Goal: Task Accomplishment & Management: Manage account settings

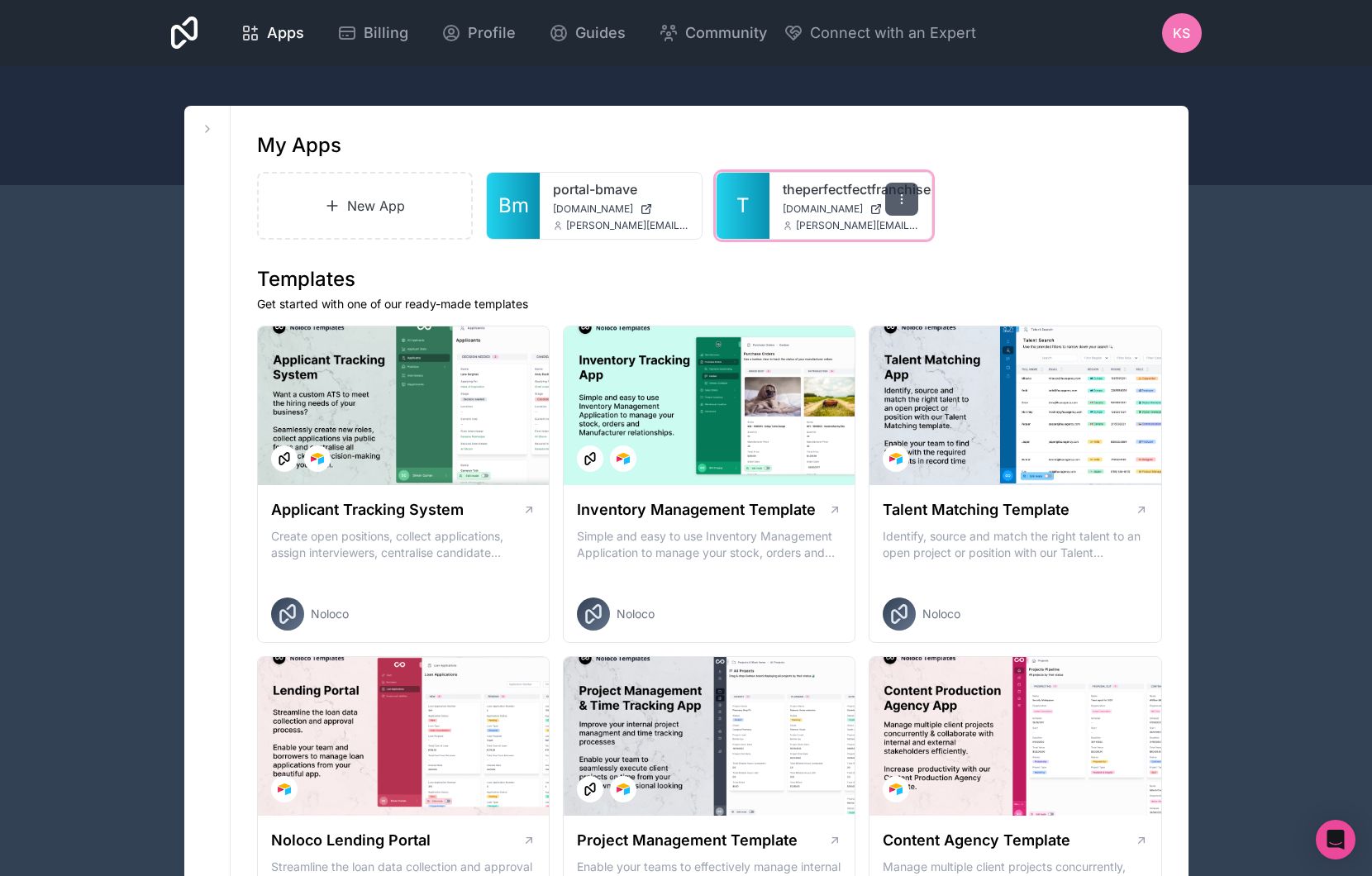
click at [901, 200] on icon at bounding box center [901, 199] width 1 height 1
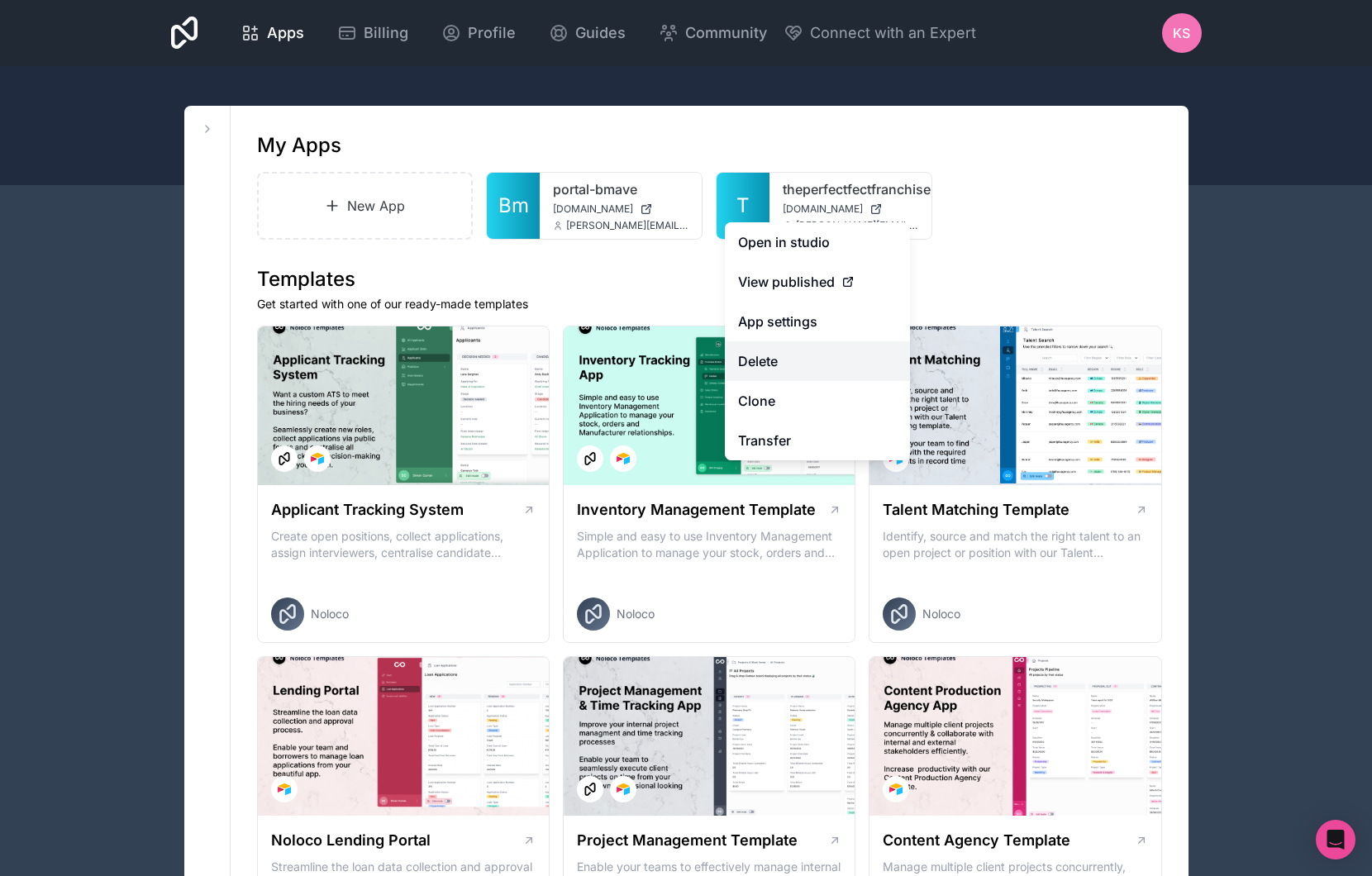
click at [782, 367] on button "Delete" at bounding box center [818, 361] width 186 height 40
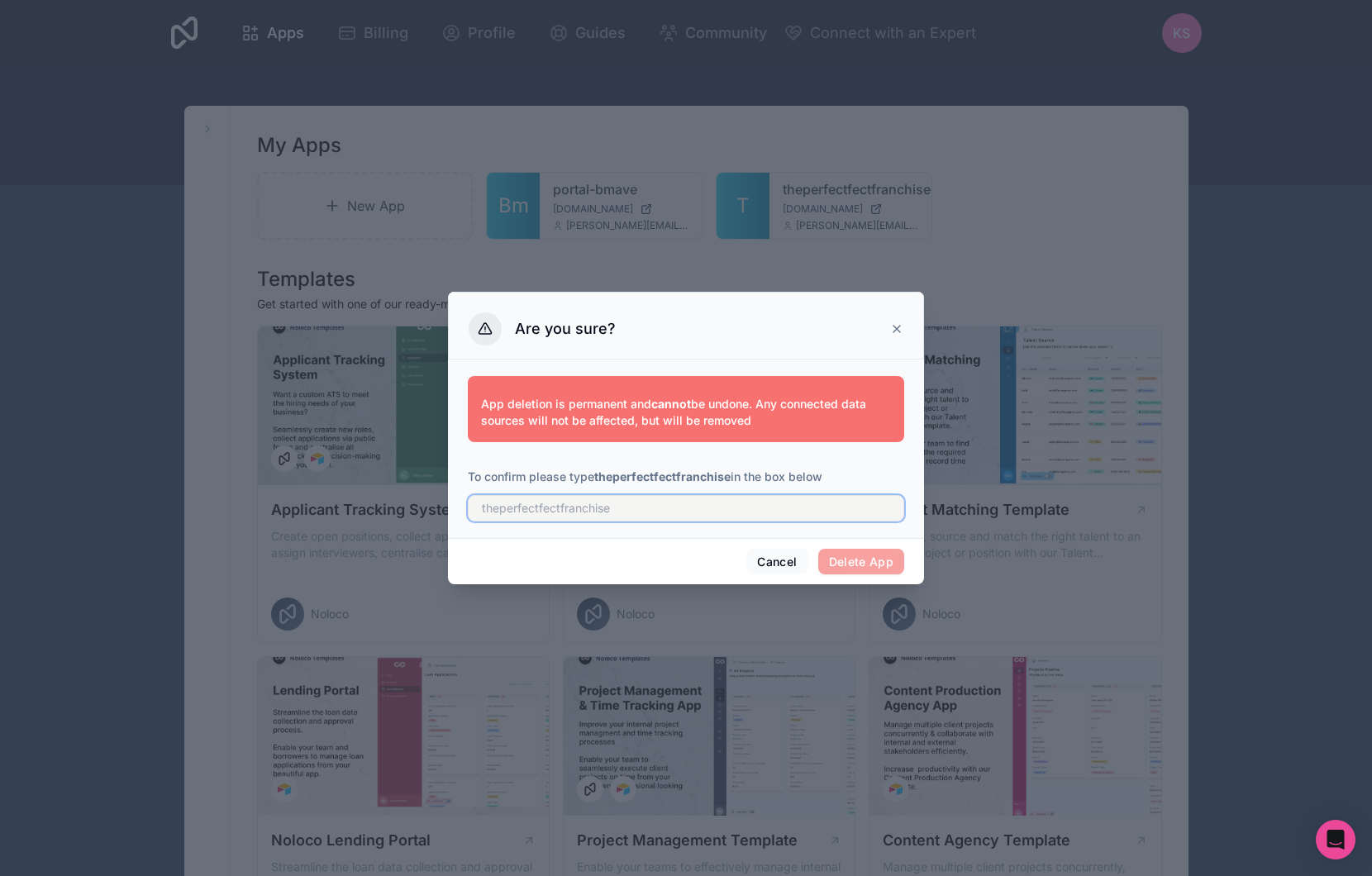
click at [764, 511] on input "text" at bounding box center [686, 508] width 436 height 27
click at [824, 518] on input "theperfectfranchise" at bounding box center [686, 508] width 436 height 27
type input "theperfectfranchise"
click at [858, 558] on span "Delete App" at bounding box center [861, 562] width 87 height 27
drag, startPoint x: 606, startPoint y: 509, endPoint x: 425, endPoint y: 496, distance: 181.5
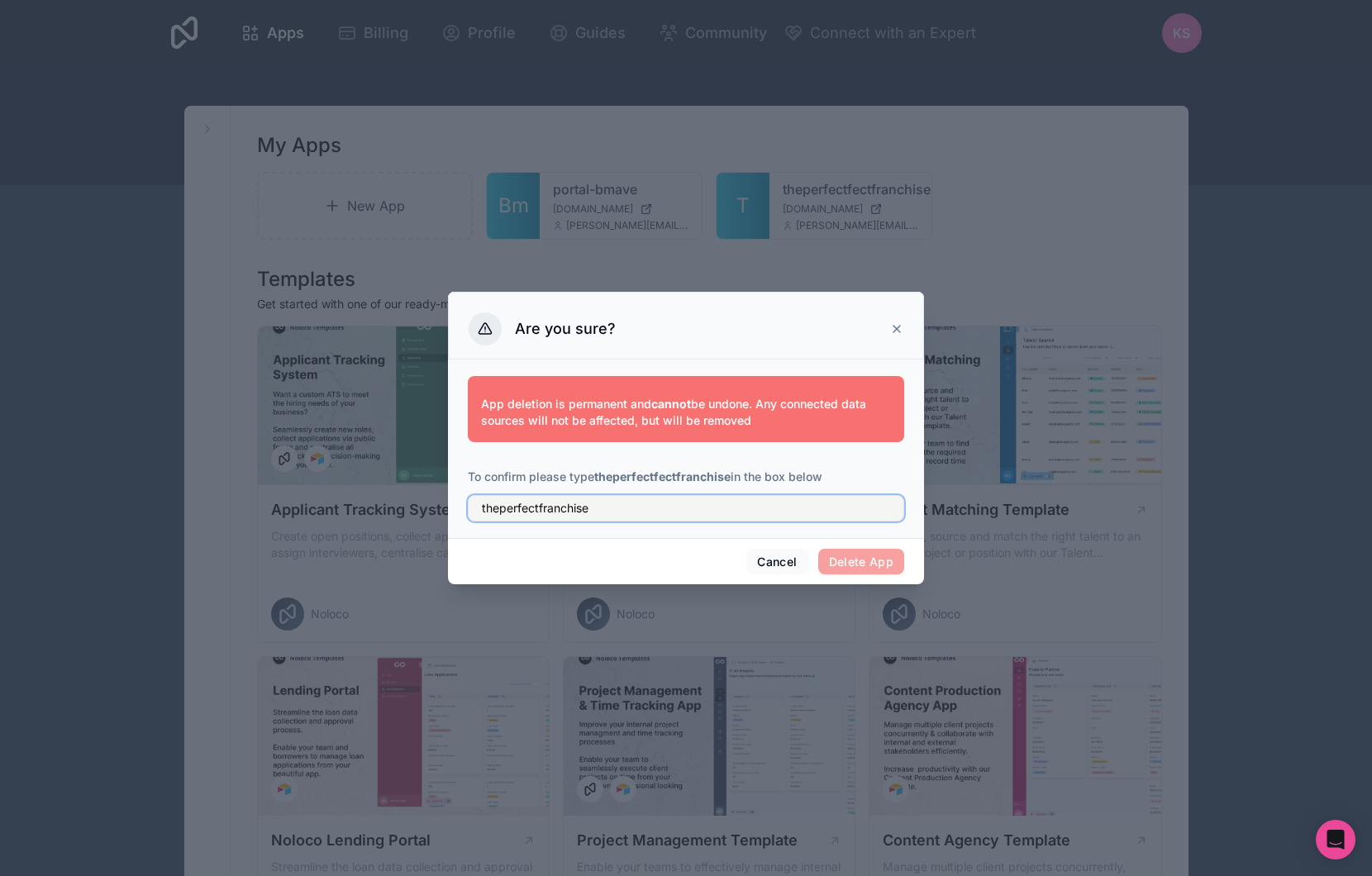
click at [425, 496] on div "Are you sure? App deletion is permanent and cannot be undone. Any connected dat…" at bounding box center [686, 438] width 1372 height 876
drag, startPoint x: 610, startPoint y: 475, endPoint x: 696, endPoint y: 474, distance: 86.0
click at [696, 474] on strong "theperfectfectfranchise" at bounding box center [663, 477] width 137 height 14
click at [600, 475] on strong "theperfectfectfranchise" at bounding box center [663, 477] width 137 height 14
drag, startPoint x: 600, startPoint y: 475, endPoint x: 698, endPoint y: 475, distance: 98.0
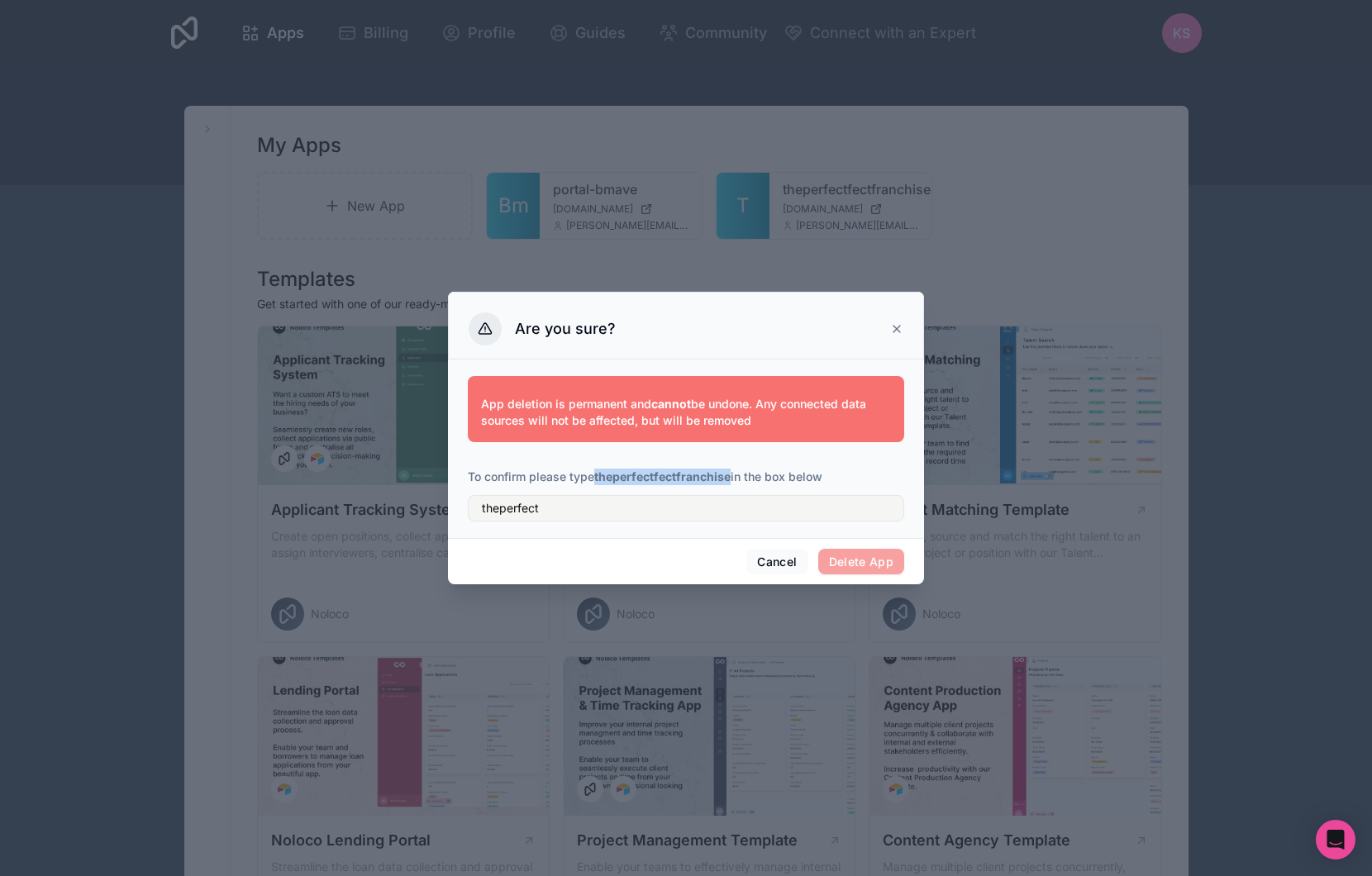
click at [698, 475] on strong "theperfectfectfranchise" at bounding box center [663, 477] width 137 height 14
click at [558, 509] on input "theperfect" at bounding box center [686, 508] width 436 height 27
type input "t"
paste input "theperfectfectfranchise"
type input "theperfectfectfranchise"
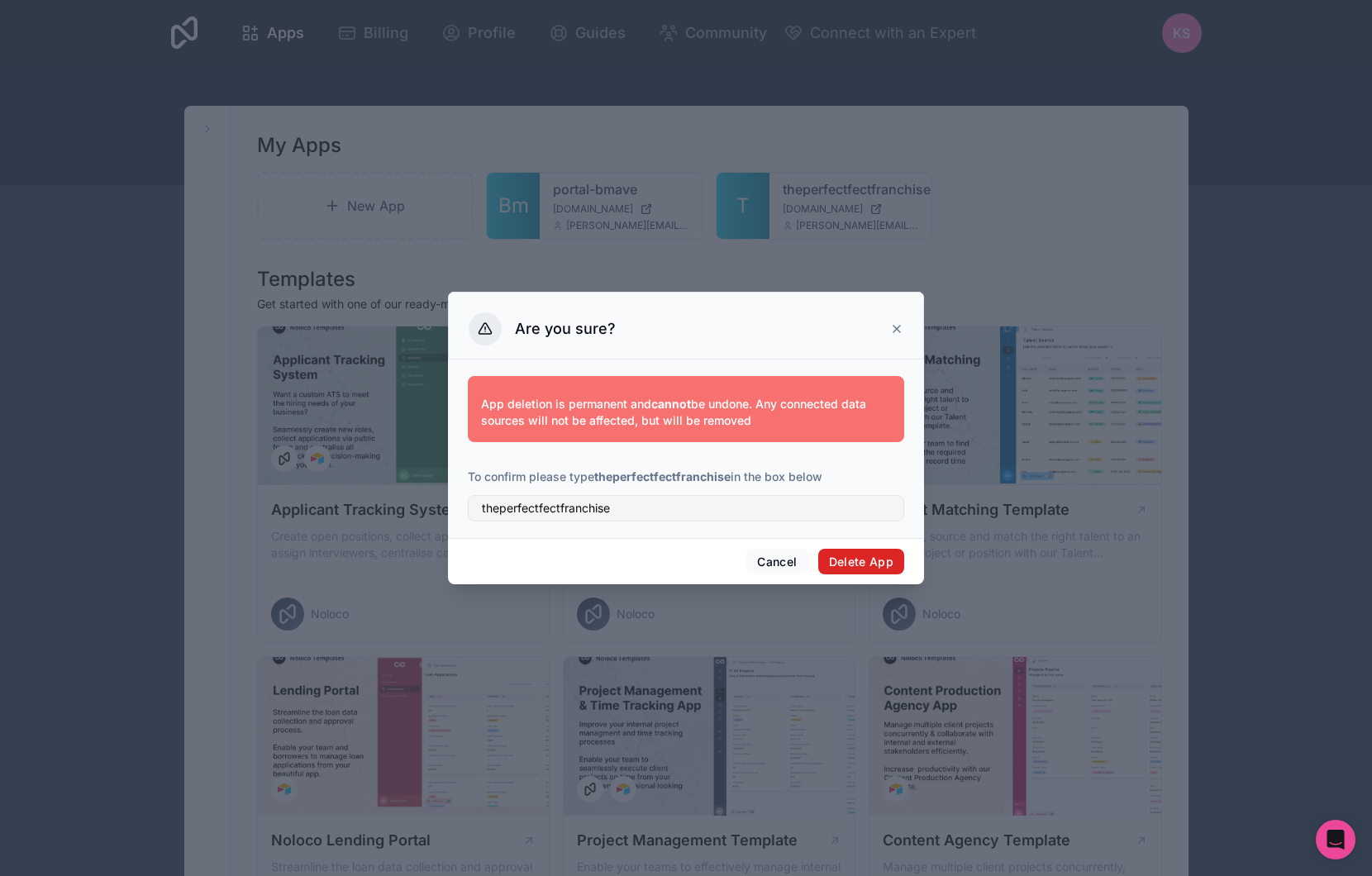
click at [836, 560] on button "Delete App" at bounding box center [861, 562] width 87 height 27
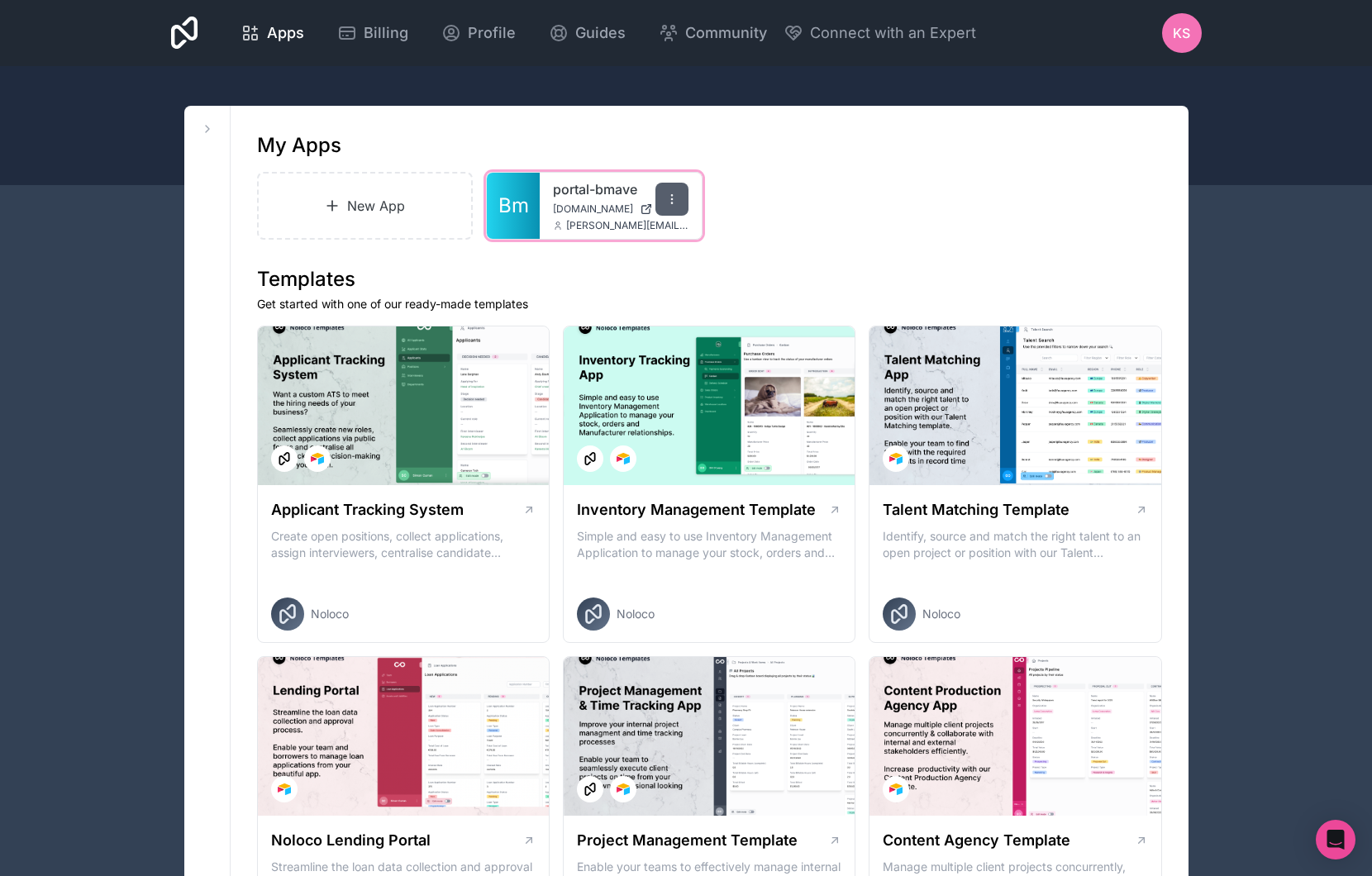
click at [677, 205] on icon at bounding box center [672, 199] width 13 height 13
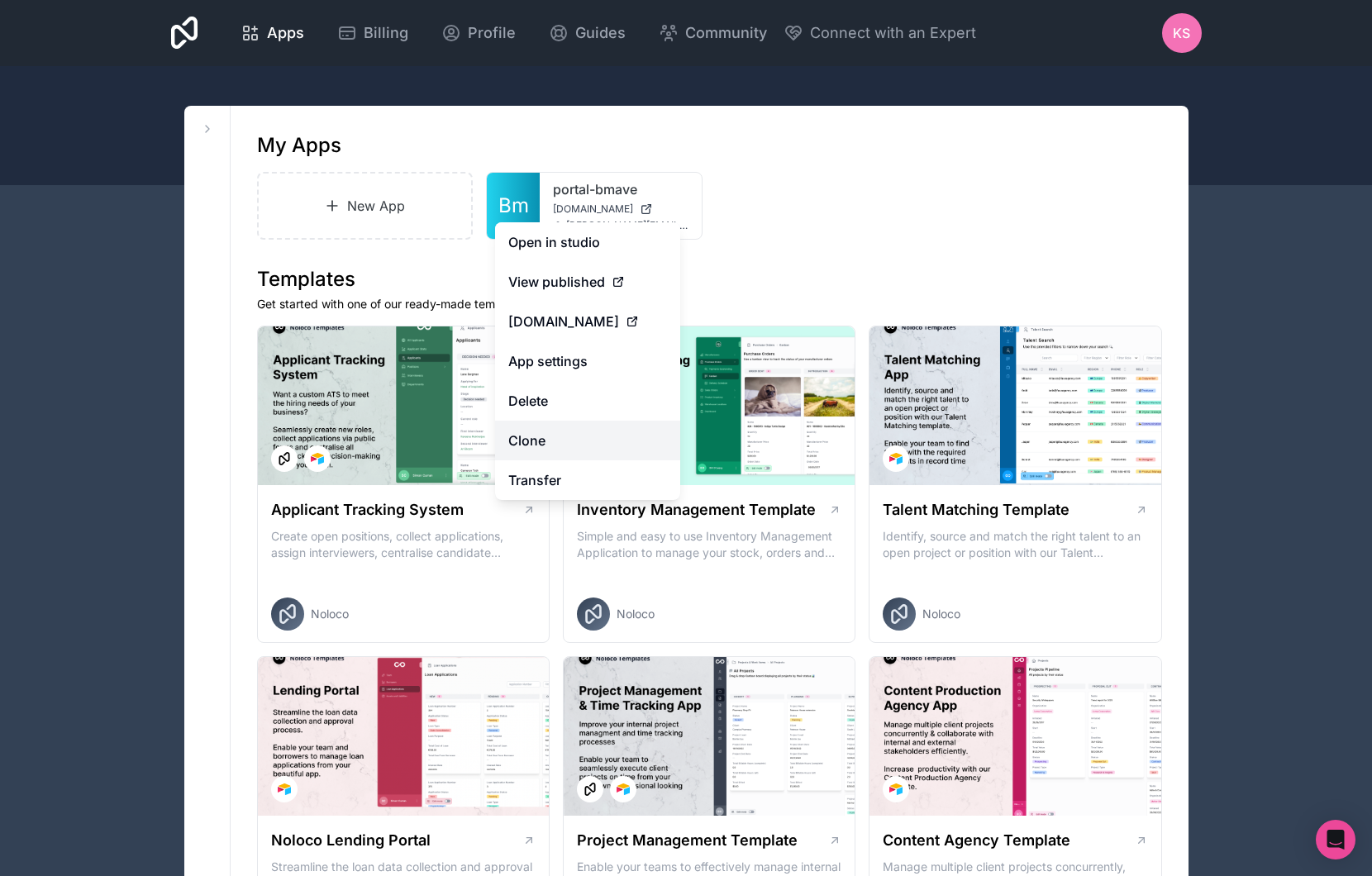
click at [606, 437] on link "Clone" at bounding box center [588, 441] width 186 height 40
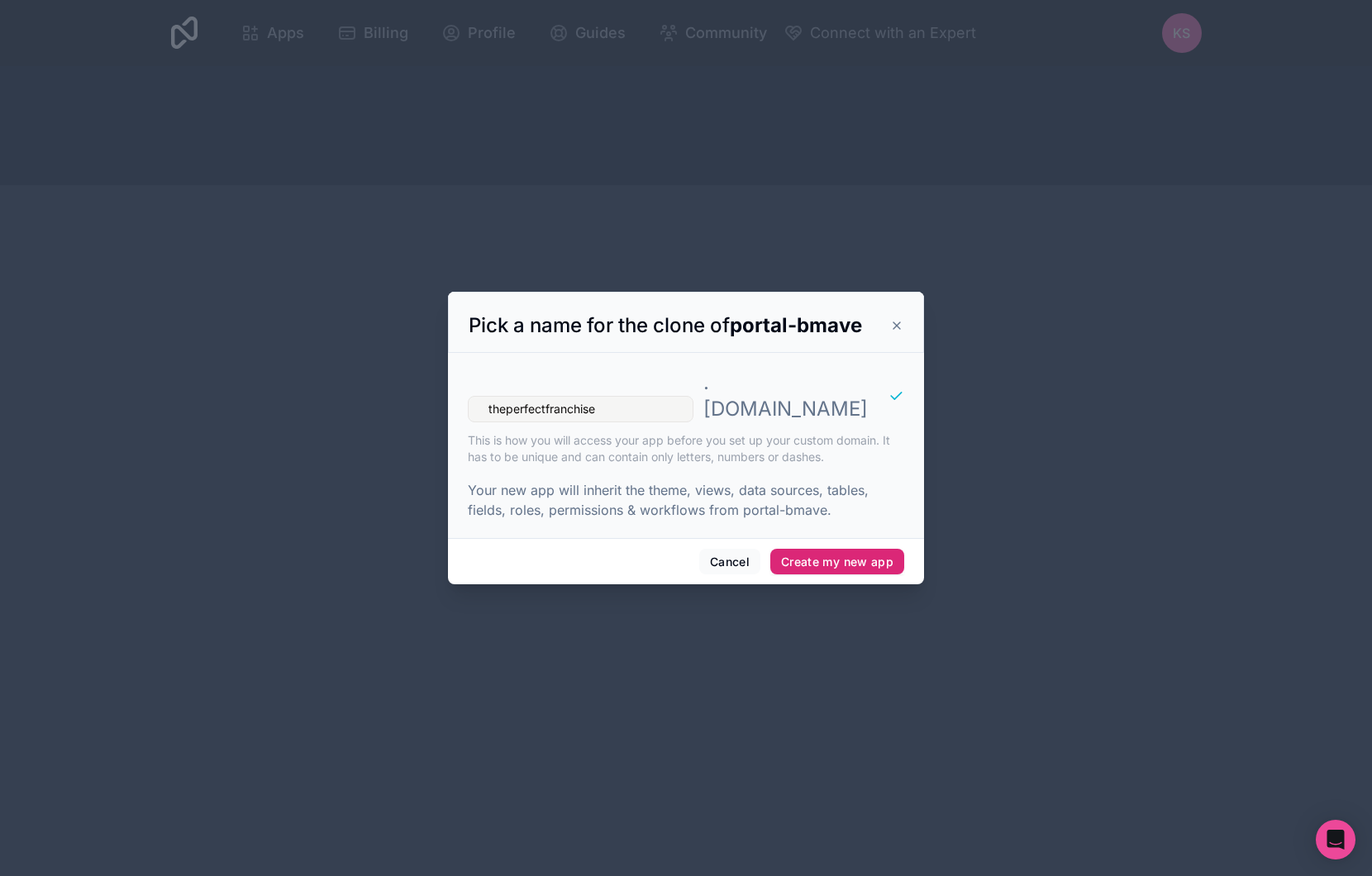
type input "theperfectfranchise"
click at [844, 553] on button "Create my new app" at bounding box center [837, 562] width 134 height 27
